Goal: Transaction & Acquisition: Purchase product/service

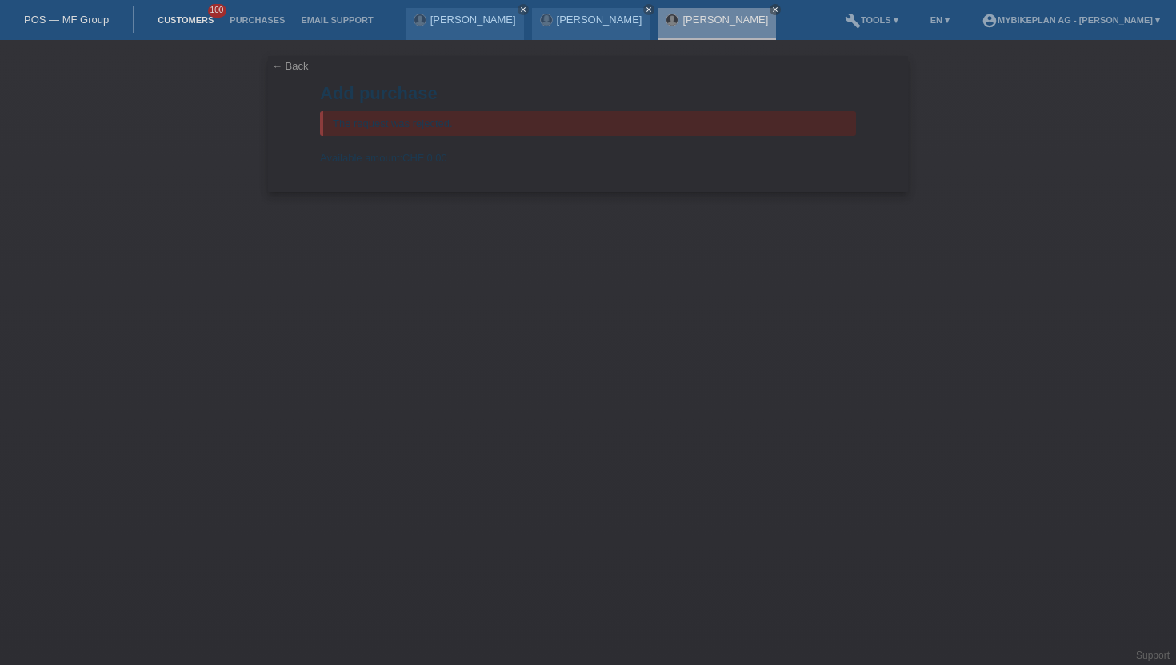
click at [164, 23] on link "Customers" at bounding box center [186, 20] width 72 height 10
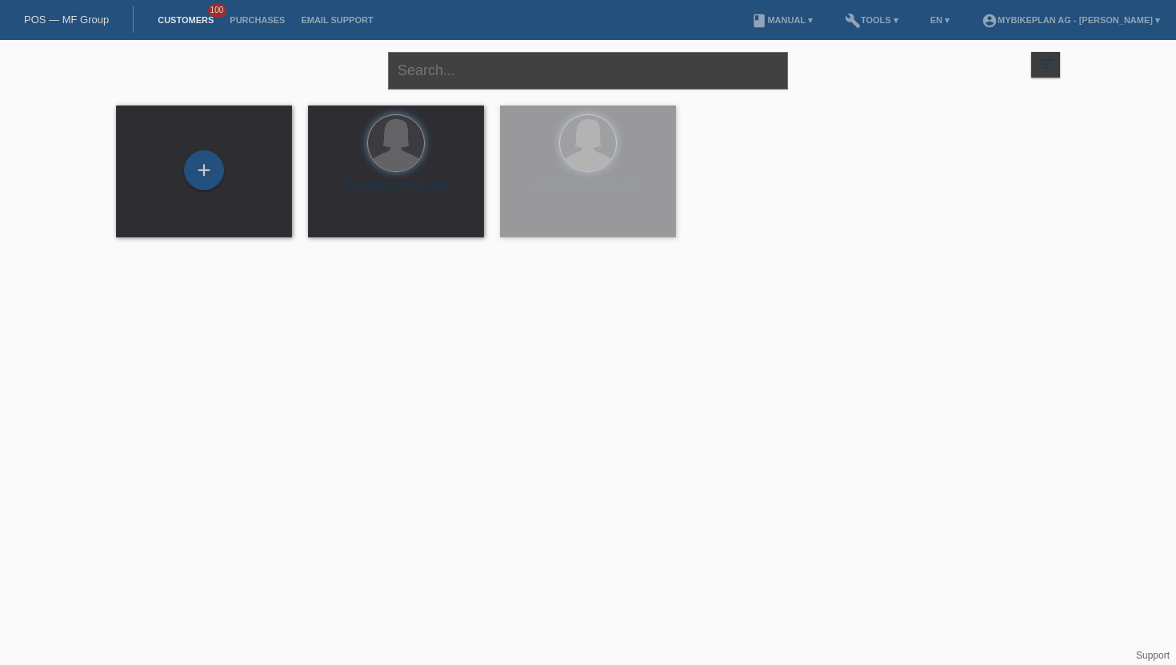
click at [573, 66] on input "text" at bounding box center [588, 71] width 400 height 38
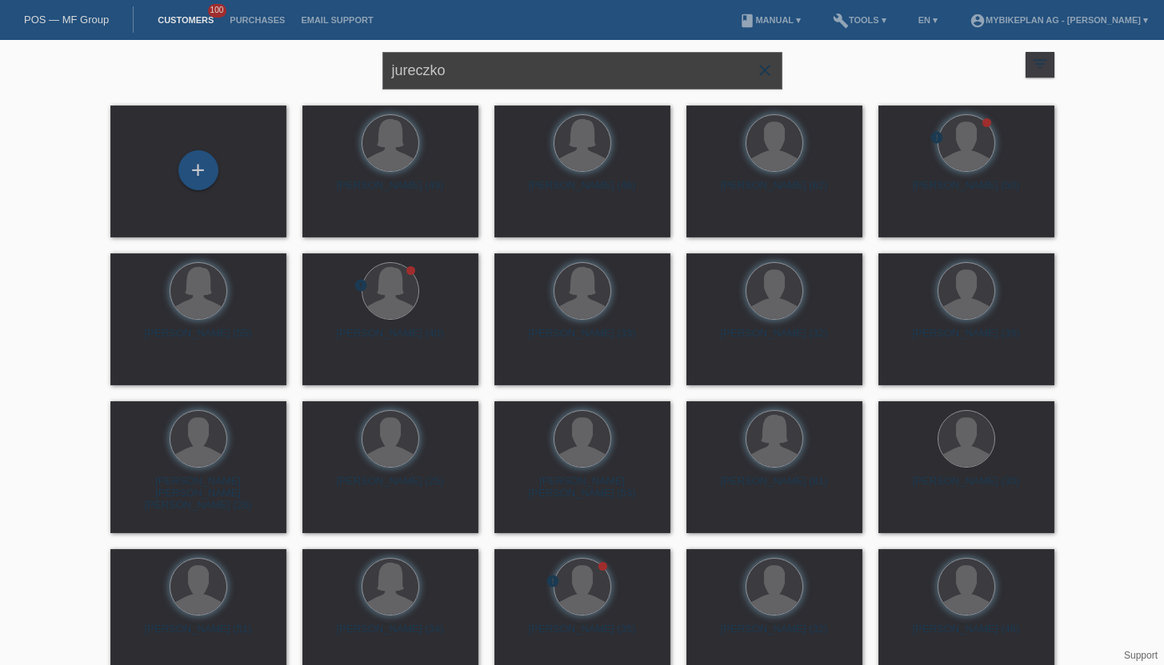
type input "jureczko"
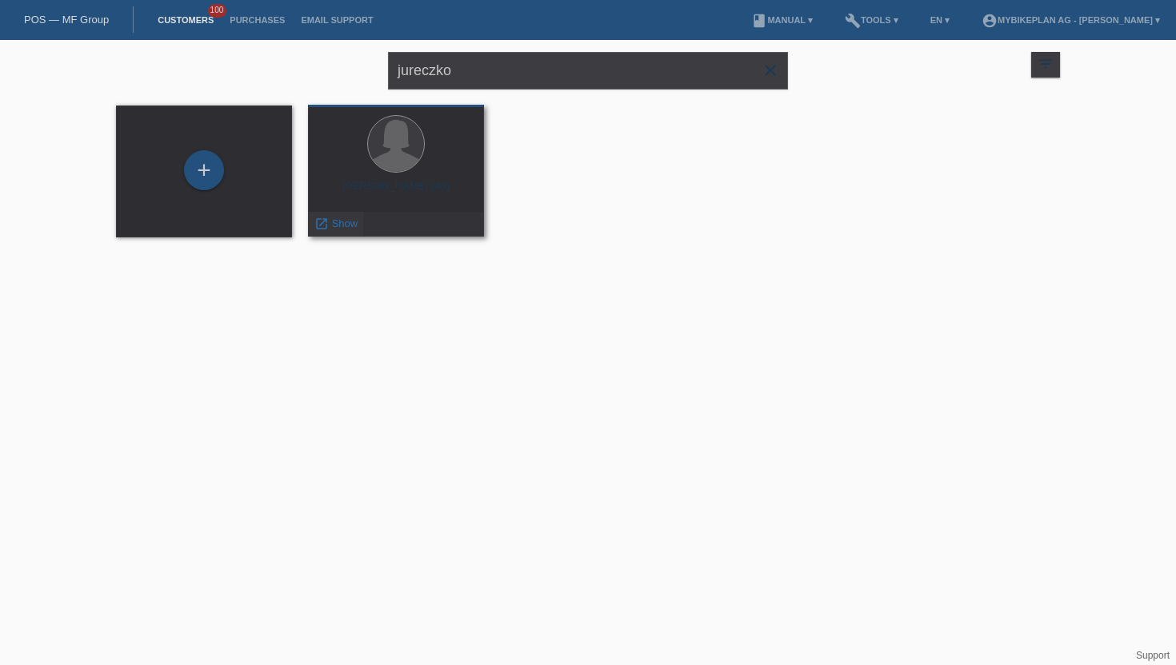
click at [342, 227] on span "Show" at bounding box center [345, 224] width 26 height 12
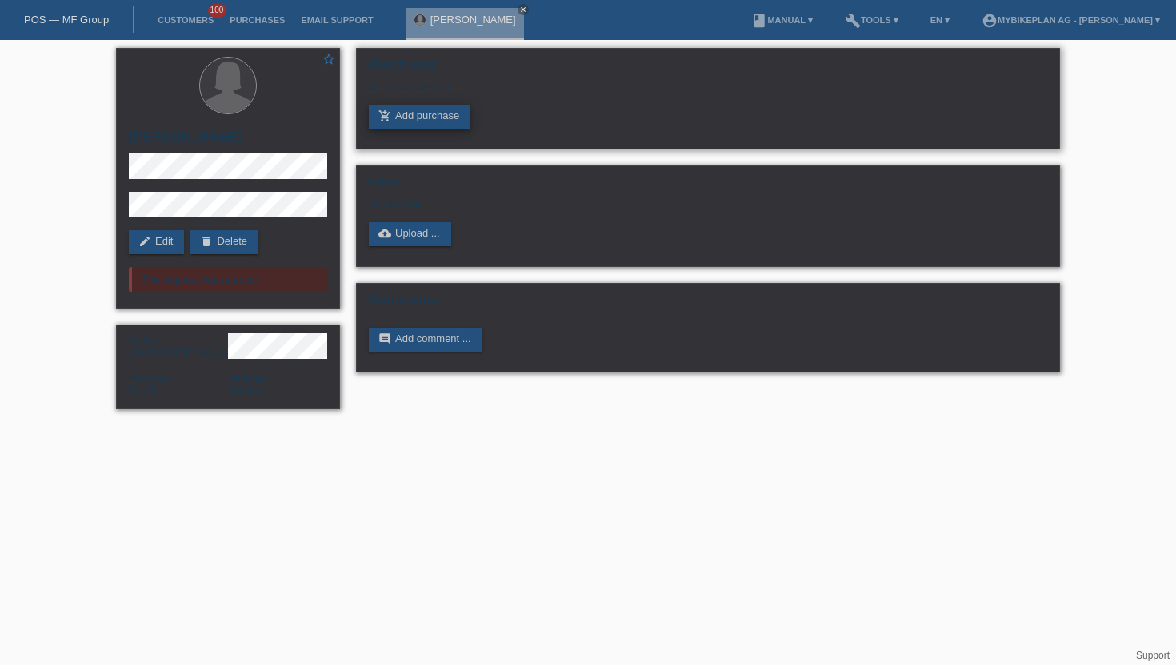
click at [440, 122] on link "add_shopping_cart Add purchase" at bounding box center [420, 117] width 102 height 24
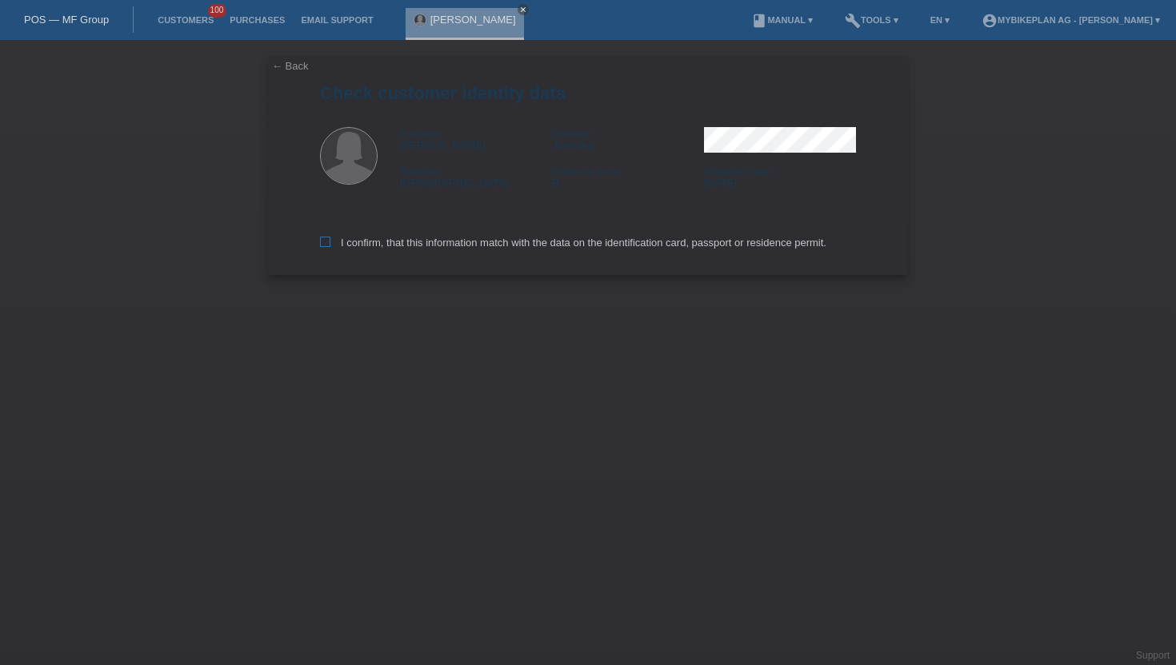
click at [434, 248] on label "I confirm, that this information match with the data on the identification card…" at bounding box center [573, 243] width 506 height 12
click at [330, 247] on input "I confirm, that this information match with the data on the identification card…" at bounding box center [325, 242] width 10 height 10
checkbox input "true"
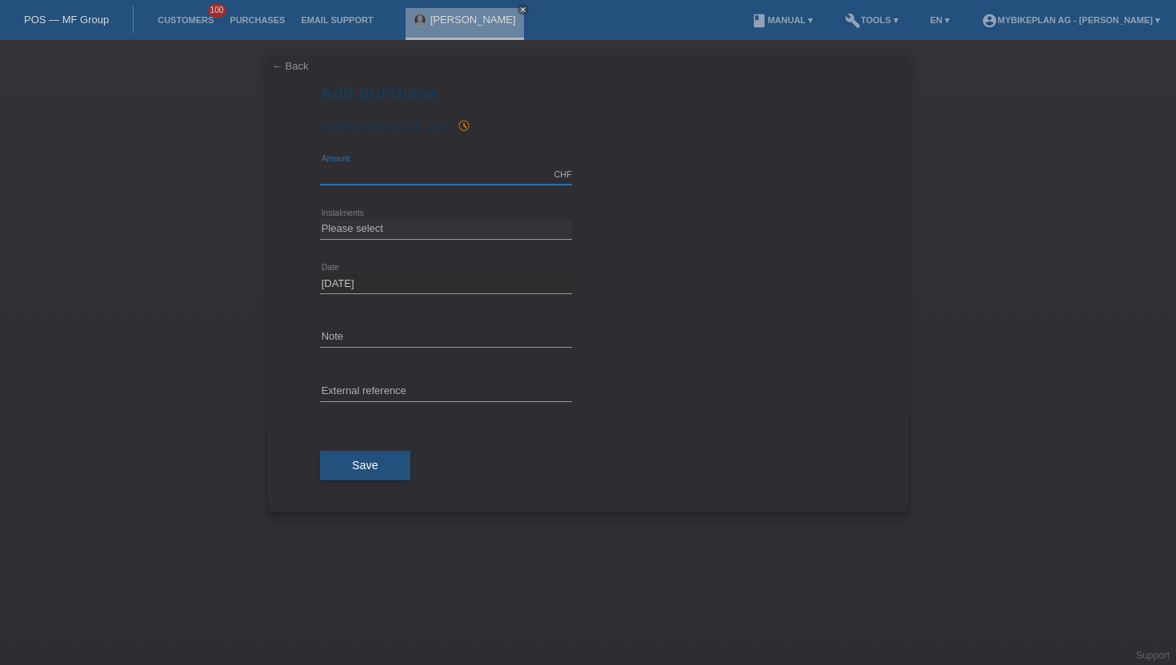
click at [426, 178] on input "text" at bounding box center [446, 175] width 252 height 20
type input "2900.00"
click at [389, 232] on select "Please select 6 instalments 12 instalments 18 instalments 24 instalments 36 ins…" at bounding box center [446, 228] width 252 height 19
select select "486"
click at [320, 219] on select "Please select 6 instalments 12 instalments 18 instalments 24 instalments 36 ins…" at bounding box center [446, 228] width 252 height 19
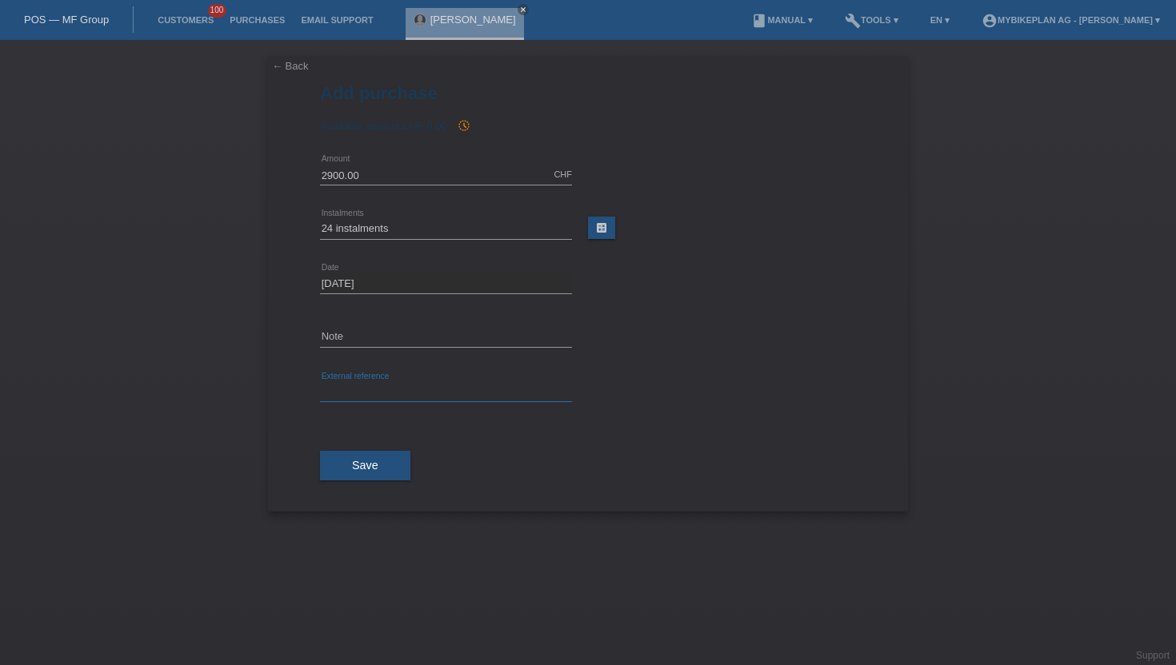
click at [362, 390] on input "text" at bounding box center [446, 392] width 252 height 20
paste input "42670488334"
type input "42670488334"
click at [343, 452] on button "Save" at bounding box center [365, 466] width 90 height 30
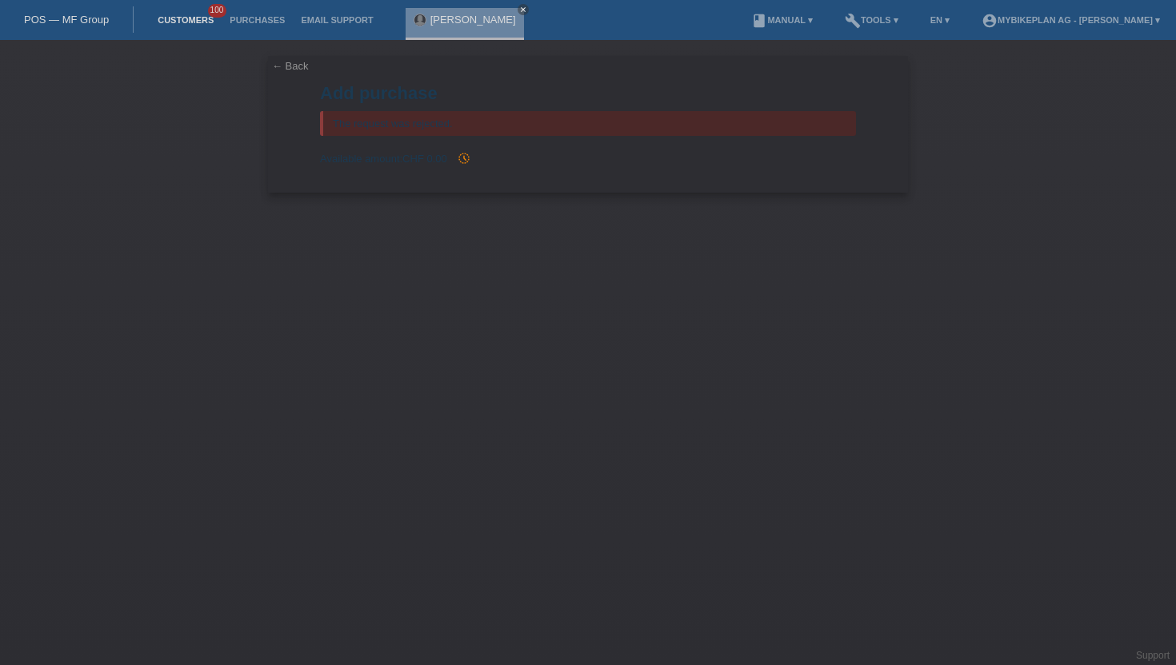
click at [182, 25] on link "Customers" at bounding box center [186, 20] width 72 height 10
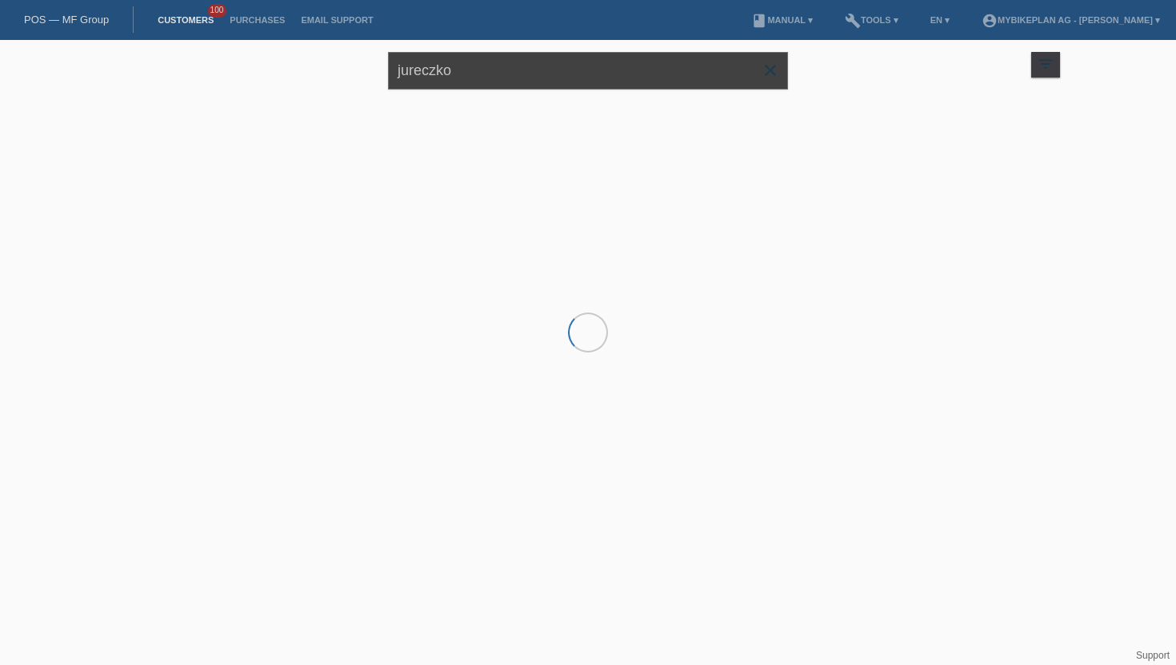
click at [452, 73] on input "jureczko" at bounding box center [588, 71] width 400 height 38
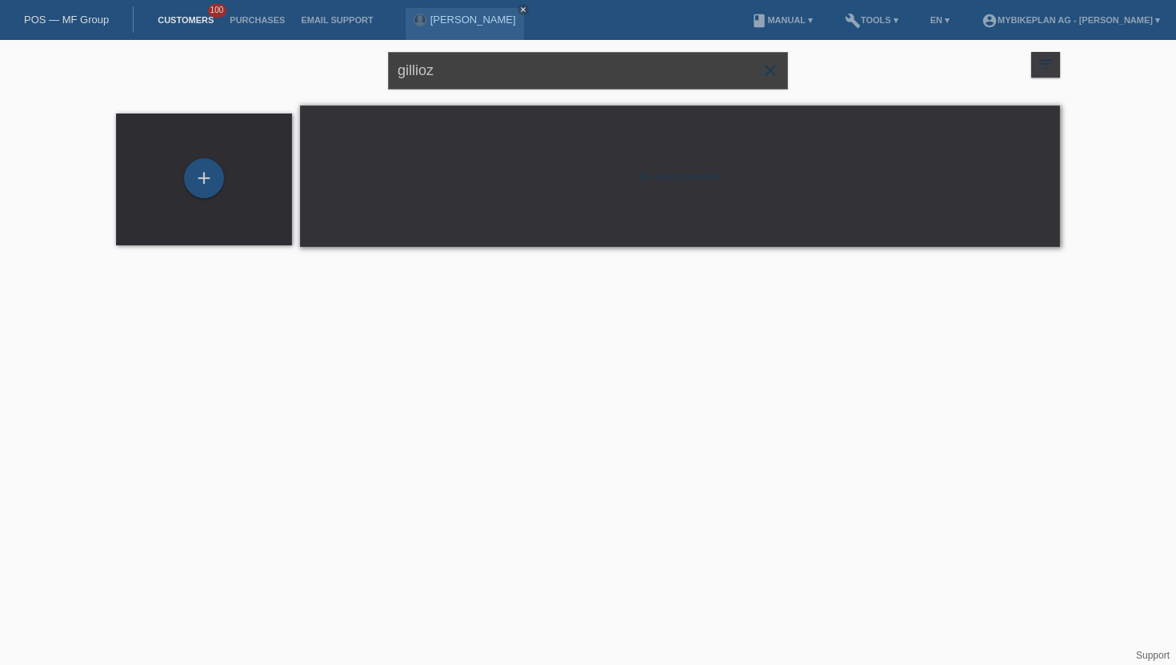
type input "gillioz"
click at [199, 179] on div "+" at bounding box center [204, 178] width 40 height 40
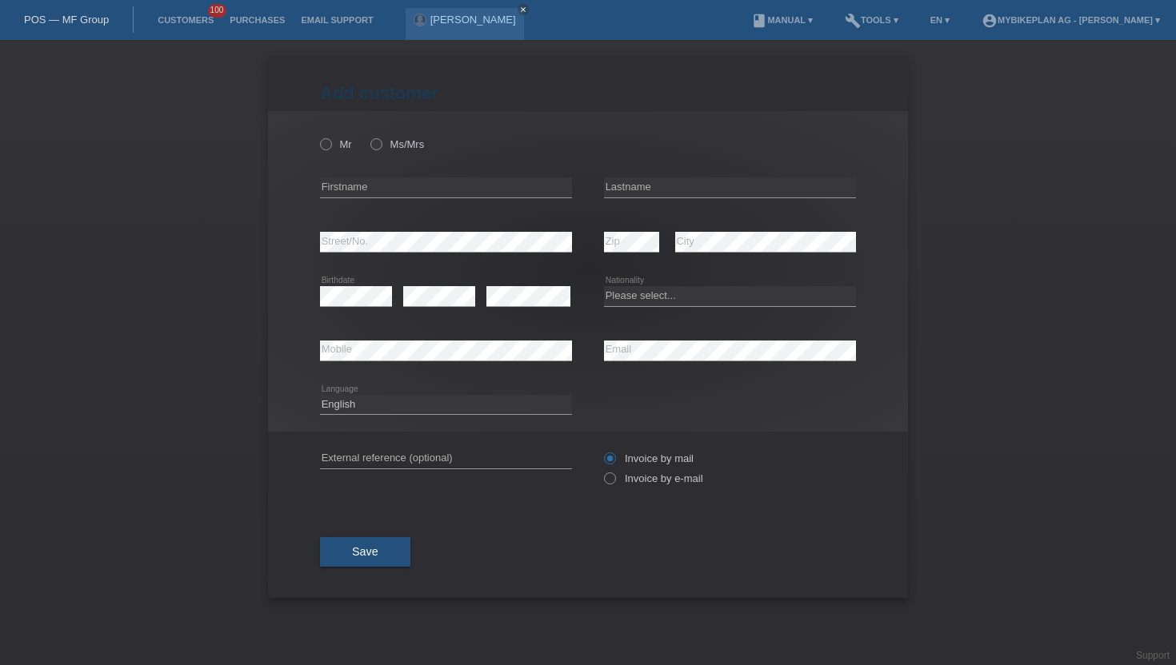
click at [329, 154] on div "Mr Ms/Mrs" at bounding box center [446, 144] width 252 height 33
click at [327, 153] on div "Mr Ms/Mrs" at bounding box center [446, 144] width 252 height 33
click at [318, 136] on icon at bounding box center [318, 136] width 0 height 0
click at [329, 143] on input "Mr" at bounding box center [325, 143] width 10 height 10
radio input "true"
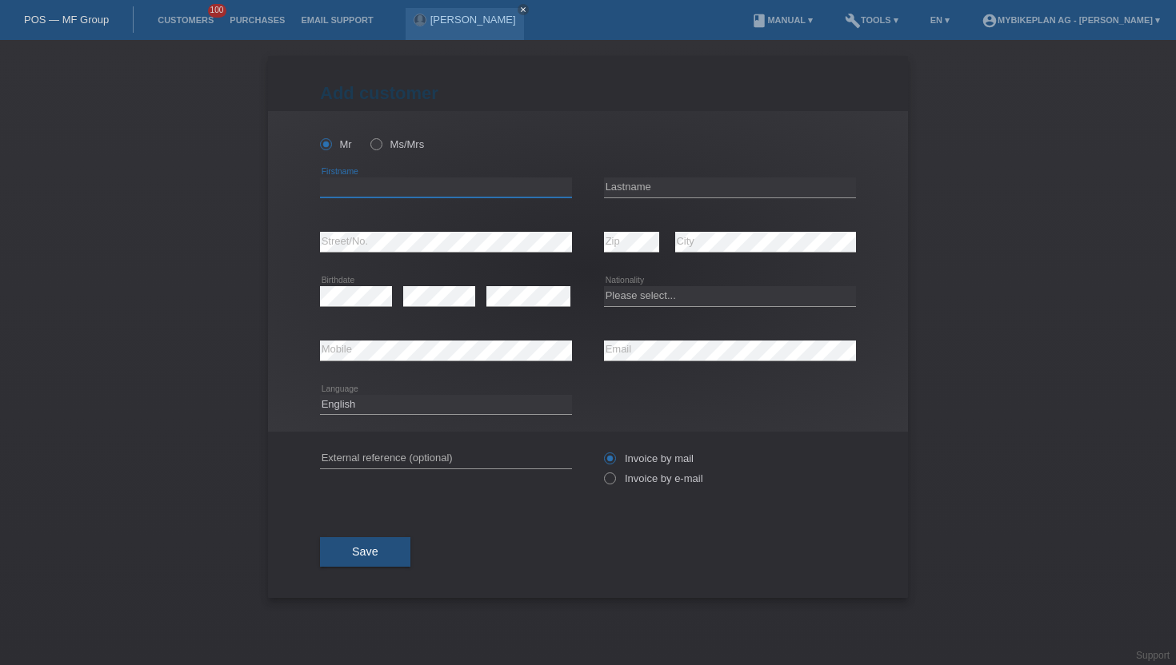
click at [348, 183] on input "text" at bounding box center [446, 188] width 252 height 20
type input "Aurelien"
click at [684, 192] on input "text" at bounding box center [730, 188] width 252 height 20
type input "Gillioz"
click at [338, 307] on div "error Birthdate" at bounding box center [356, 297] width 72 height 54
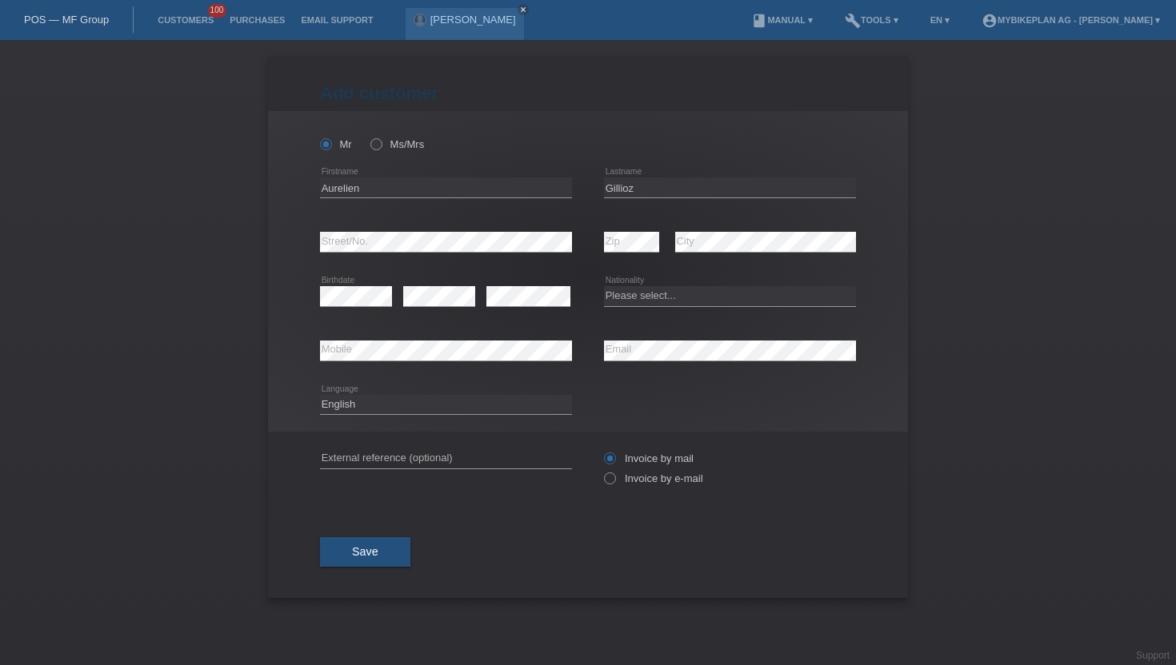
click at [338, 307] on div "error Birthdate" at bounding box center [356, 297] width 72 height 54
click at [382, 284] on div "error Birthdate" at bounding box center [356, 297] width 72 height 54
click at [655, 306] on select "Please select... Switzerland Austria Germany Liechtenstein ------------ Afghani…" at bounding box center [730, 295] width 252 height 19
select select "CH"
click at [604, 287] on select "Please select... Switzerland Austria Germany Liechtenstein ------------ Afghani…" at bounding box center [730, 295] width 252 height 19
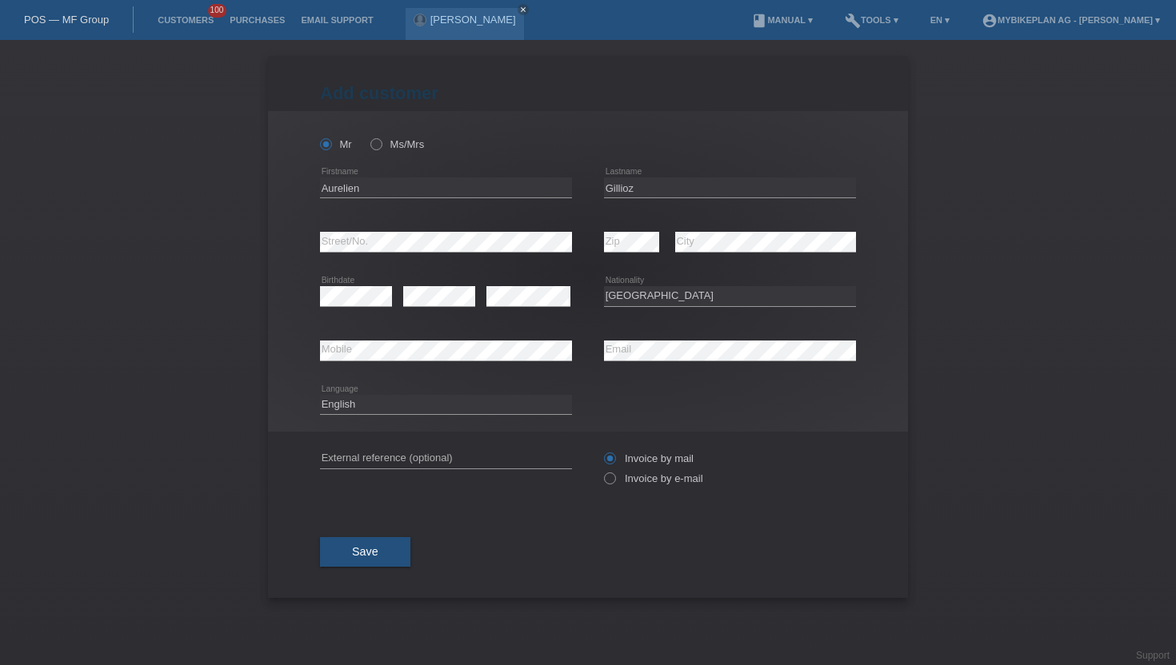
click at [623, 489] on div "Invoice by mail Invoice by e-mail" at bounding box center [730, 469] width 252 height 40
click at [633, 475] on label "Invoice by e-mail" at bounding box center [653, 479] width 99 height 12
click at [614, 475] on input "Invoice by e-mail" at bounding box center [609, 483] width 10 height 20
radio input "true"
click at [374, 557] on span "Save" at bounding box center [365, 551] width 26 height 13
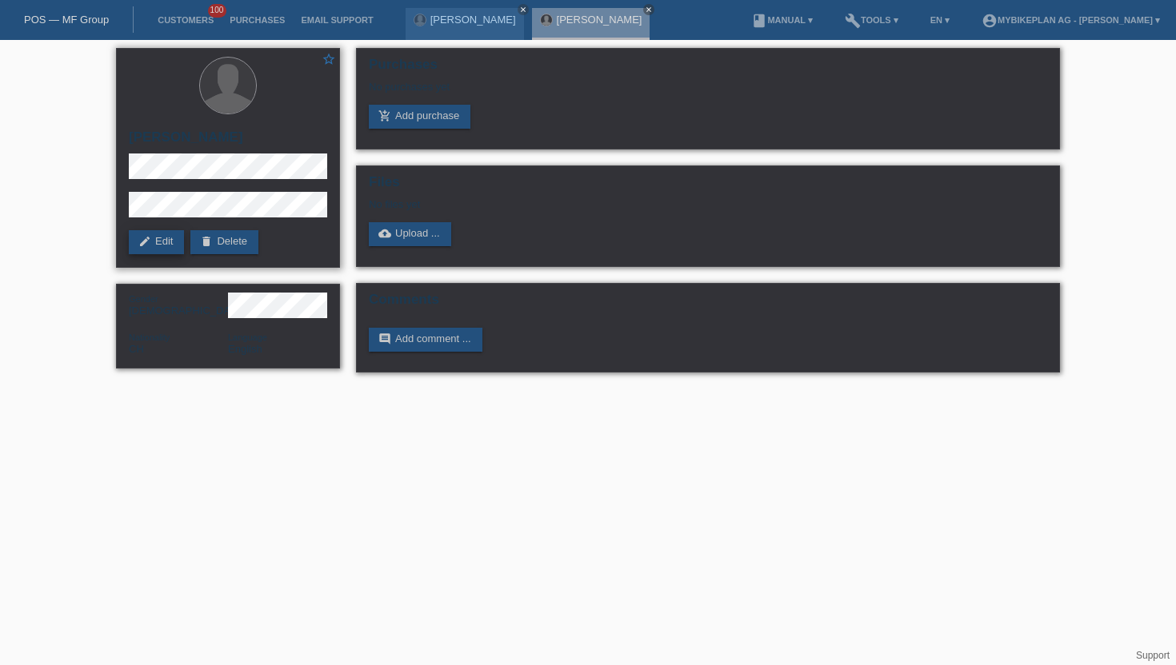
click at [166, 245] on link "edit Edit" at bounding box center [156, 242] width 55 height 24
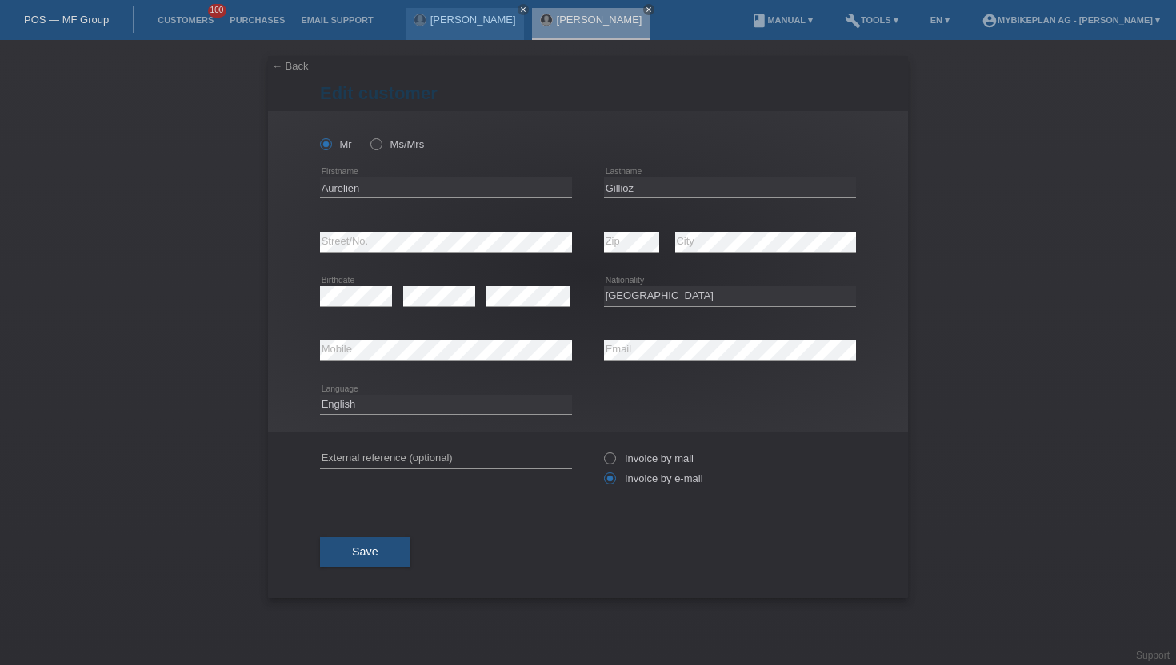
select select "CH"
click at [384, 407] on select "Deutsch Français Italiano English" at bounding box center [446, 404] width 252 height 19
select select "fr"
click at [320, 395] on select "Deutsch Français Italiano English" at bounding box center [446, 404] width 252 height 19
click at [376, 558] on span "Save" at bounding box center [365, 551] width 26 height 13
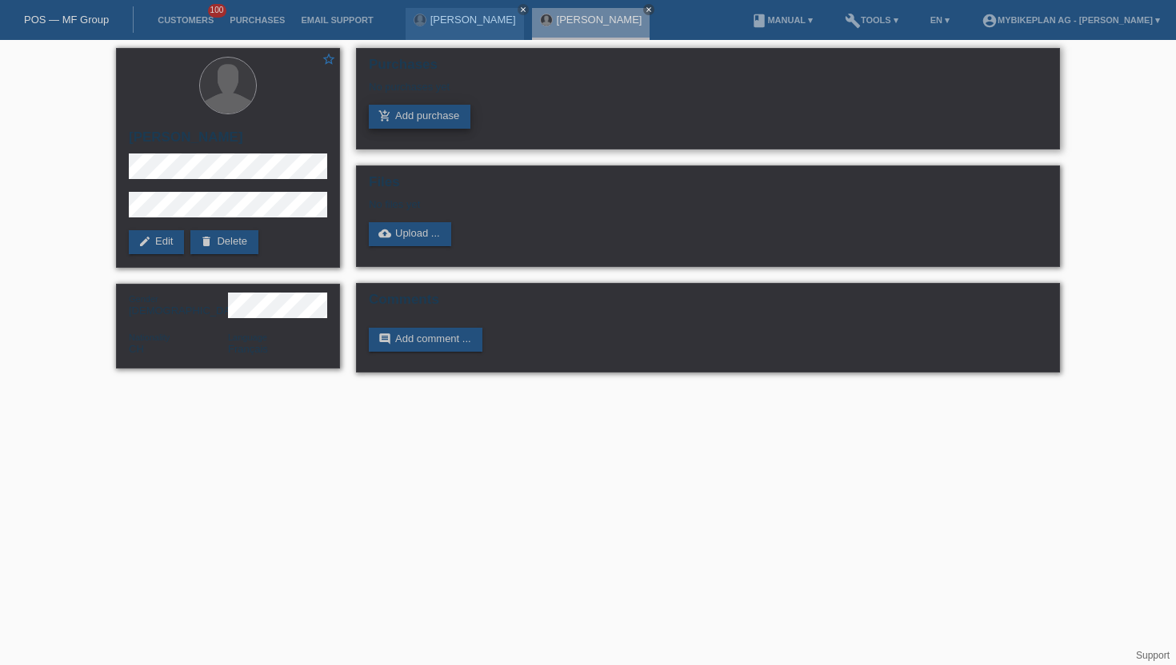
click at [418, 118] on link "add_shopping_cart Add purchase" at bounding box center [420, 117] width 102 height 24
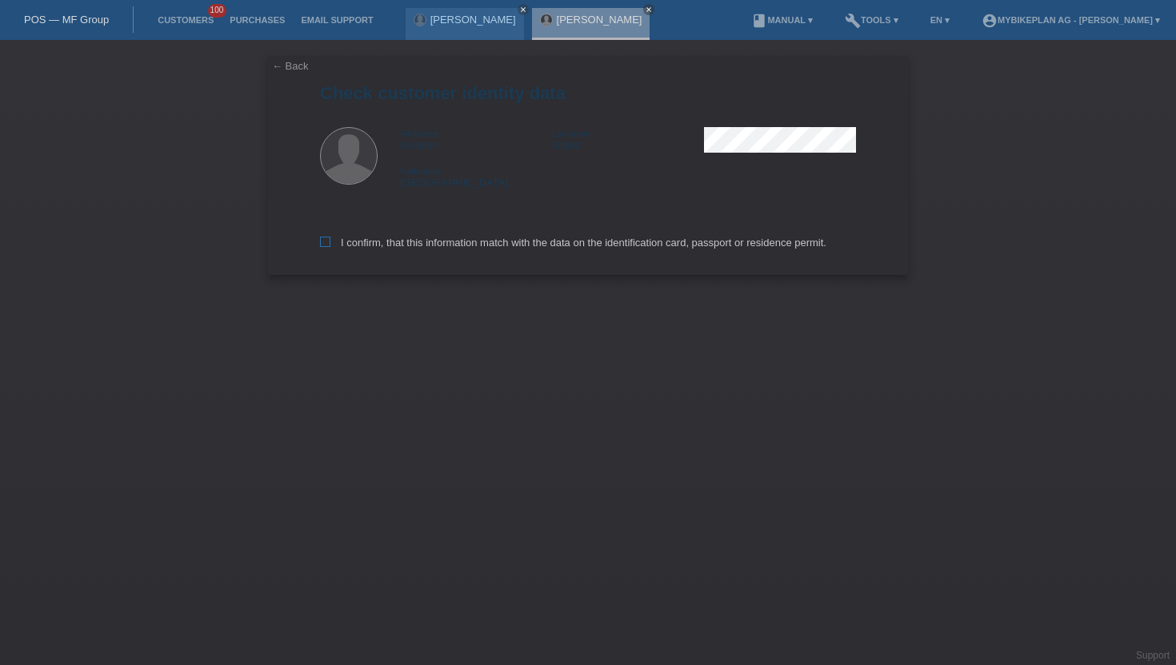
click at [374, 246] on label "I confirm, that this information match with the data on the identification card…" at bounding box center [573, 243] width 506 height 12
click at [330, 246] on input "I confirm, that this information match with the data on the identification card…" at bounding box center [325, 242] width 10 height 10
checkbox input "true"
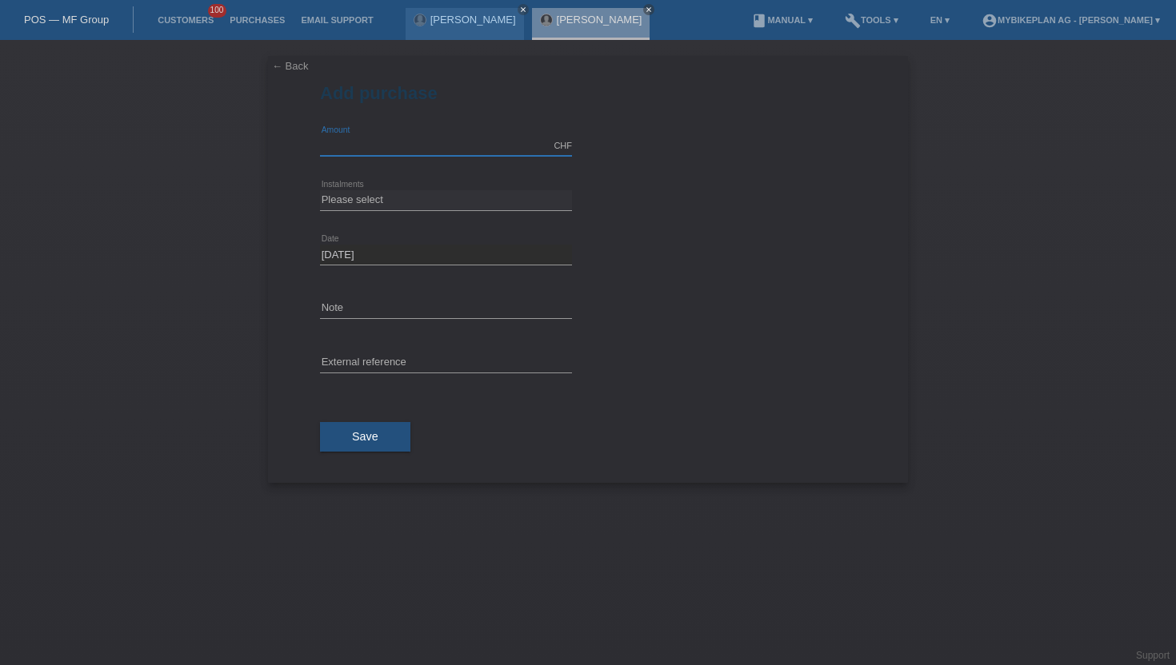
click at [386, 151] on input "text" at bounding box center [446, 146] width 252 height 20
type input "3999.00"
click at [355, 195] on select "Please select 6 instalments 12 instalments 18 instalments 24 instalments 36 ins…" at bounding box center [446, 199] width 252 height 19
select select "488"
click at [320, 190] on select "Please select 6 instalments 12 instalments 18 instalments 24 instalments 36 ins…" at bounding box center [446, 199] width 252 height 19
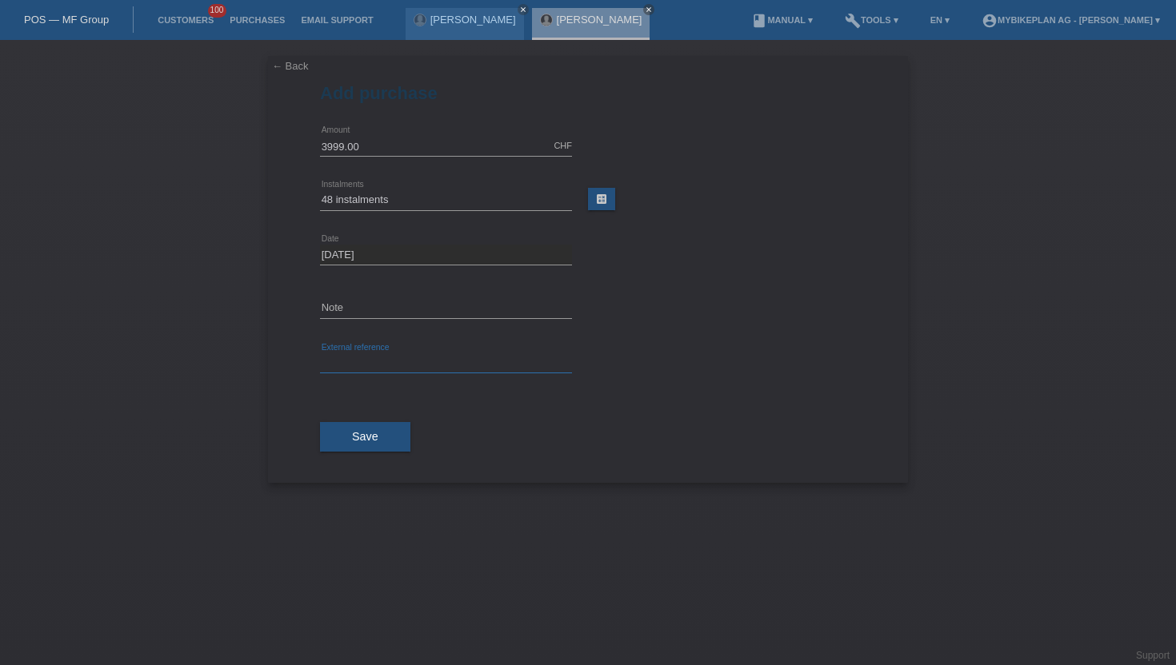
click at [363, 369] on input "text" at bounding box center [446, 364] width 252 height 20
paste input "42665118514"
type input "42665118514"
click at [362, 438] on span "Save" at bounding box center [365, 436] width 26 height 13
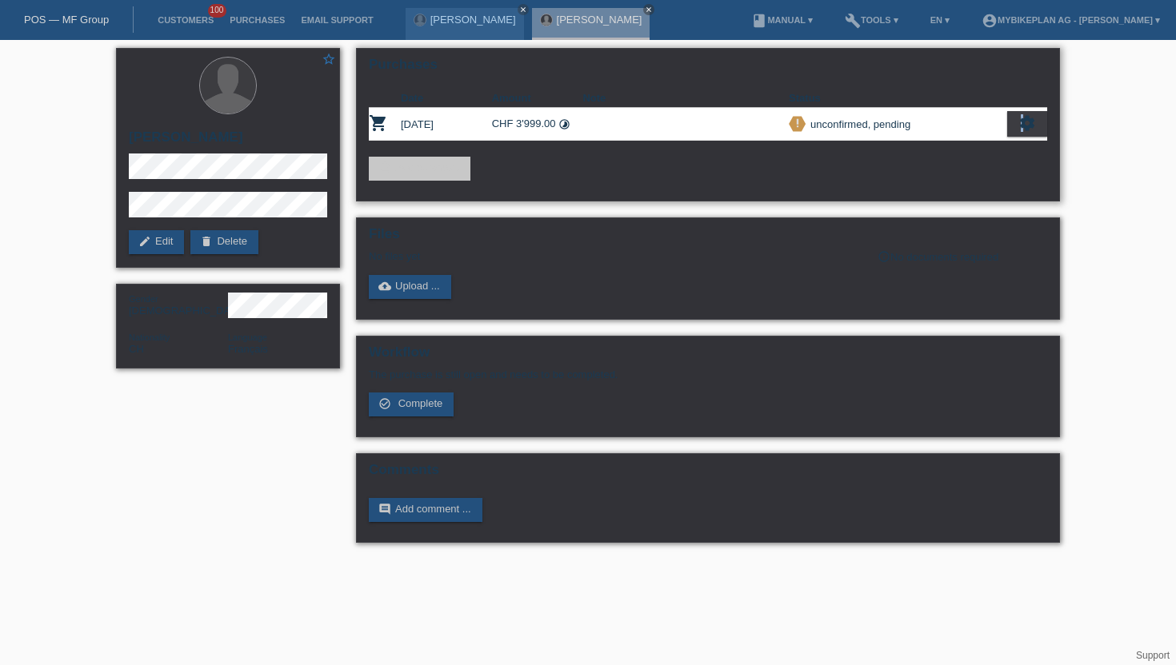
click at [1021, 119] on icon "settings" at bounding box center [1027, 123] width 18 height 18
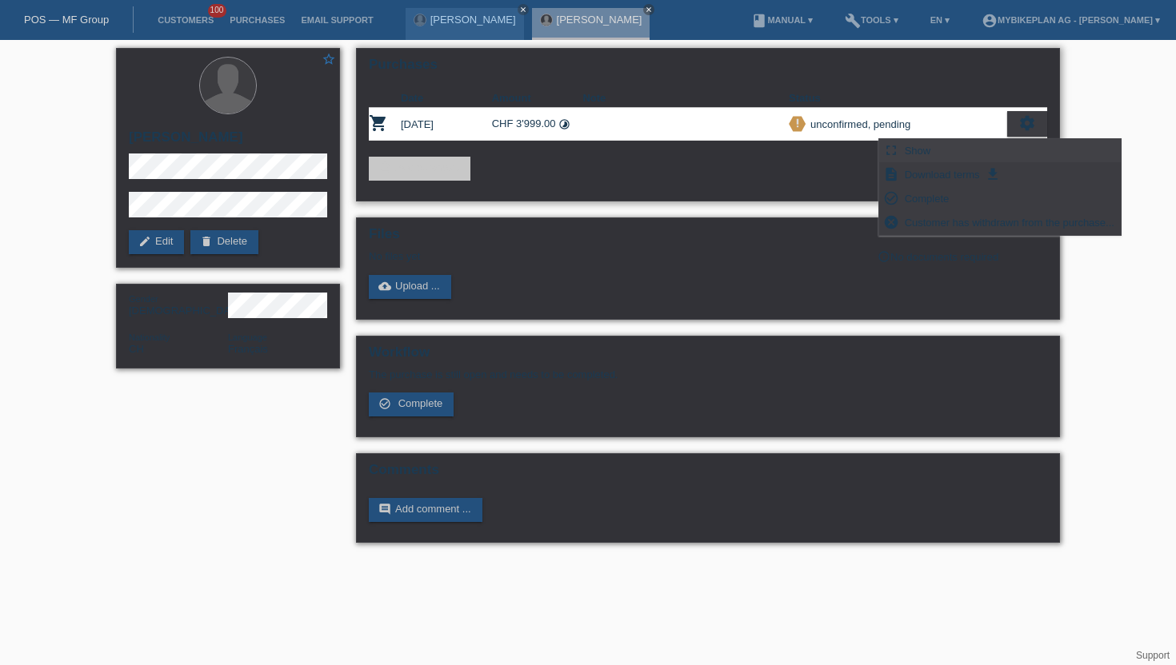
click at [971, 150] on div "fullscreen Show" at bounding box center [1000, 151] width 242 height 24
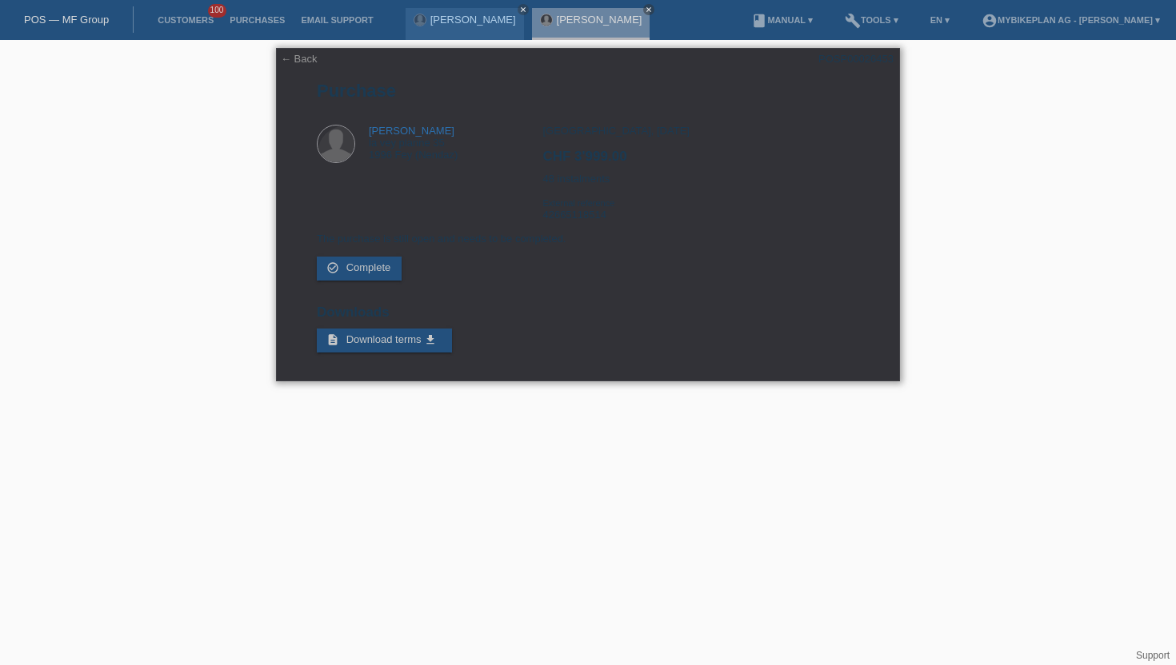
click at [886, 58] on div "POSP00026453" at bounding box center [855, 59] width 75 height 12
copy div "POSP00026453"
click at [578, 225] on div "[GEOGRAPHIC_DATA], [DATE] CHF 3'999.00 48 instalments External reference 426651…" at bounding box center [700, 179] width 316 height 108
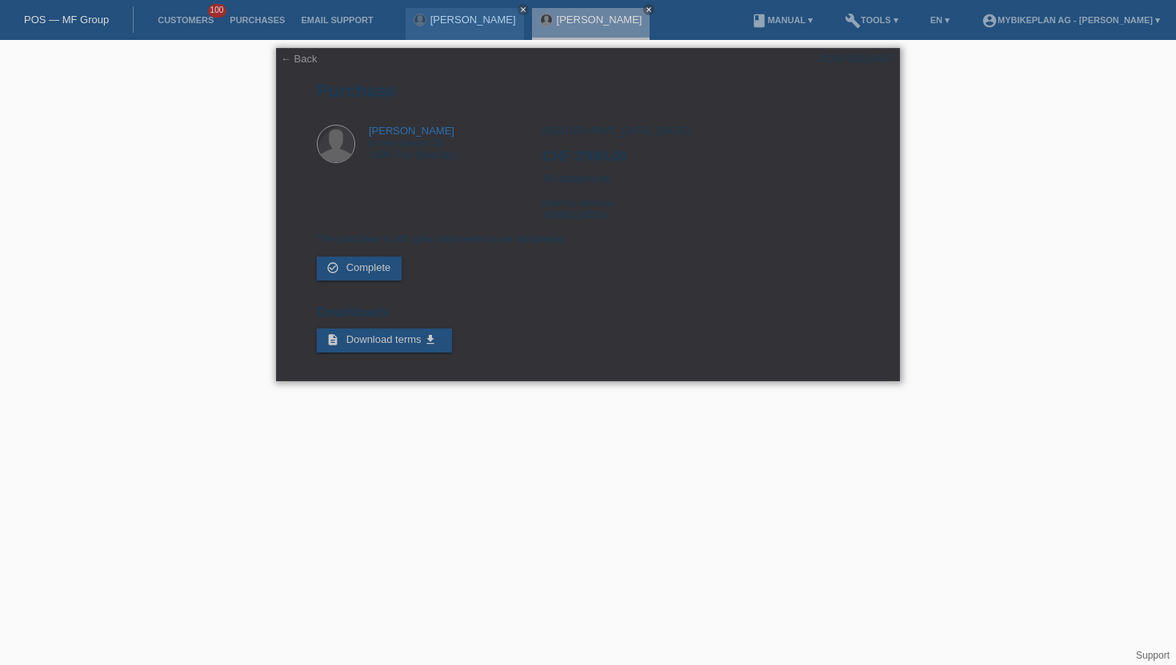
copy div "42665118514"
